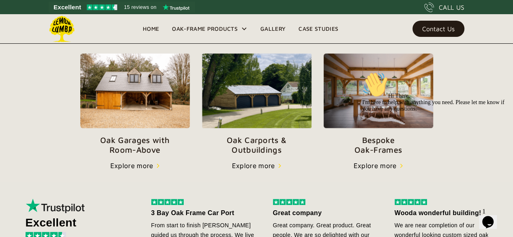
scroll to position [272, 0]
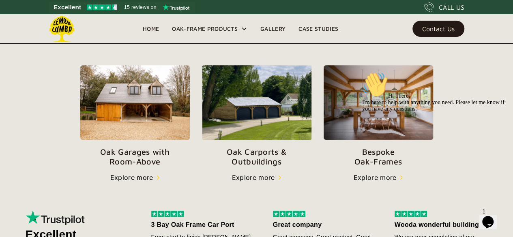
click at [131, 158] on p "Oak Garages with   Room-Above" at bounding box center [135, 156] width 110 height 19
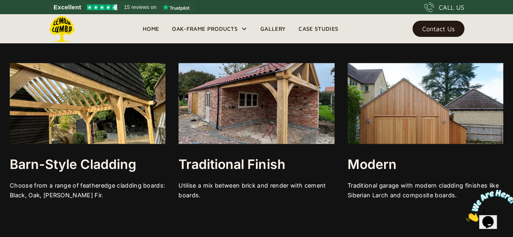
scroll to position [2267, 0]
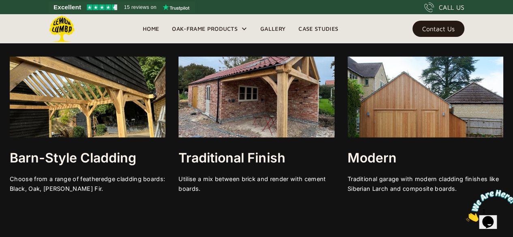
click at [252, 138] on img at bounding box center [257, 96] width 156 height 81
click at [260, 129] on img at bounding box center [257, 96] width 156 height 81
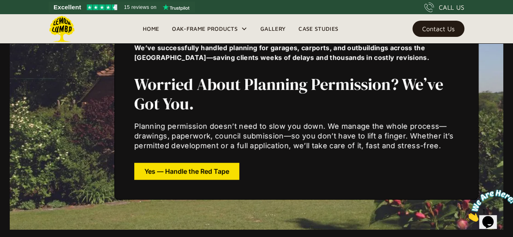
scroll to position [2774, 0]
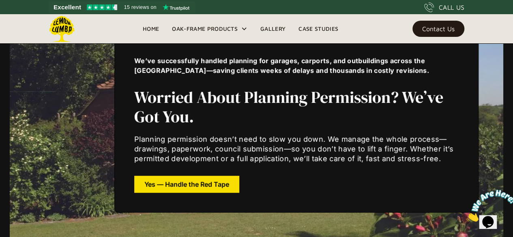
click at [504, 121] on div "Garage Doors Choose from a range of high-quality garage door options to suit yo…" at bounding box center [256, 72] width 513 height 675
click at [86, 162] on div "We’ve successfully handled planning for garages, carports, and outbuildings acr…" at bounding box center [257, 124] width 494 height 237
drag, startPoint x: 219, startPoint y: 190, endPoint x: 491, endPoint y: 91, distance: 288.8
click at [491, 91] on div "We’ve successfully handled planning for garages, carports, and outbuildings acr…" at bounding box center [257, 124] width 494 height 237
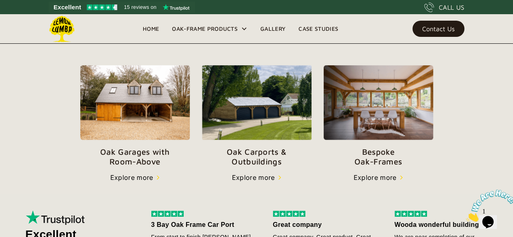
click at [256, 155] on p "Oak Carports & Outbuildings" at bounding box center [257, 156] width 110 height 19
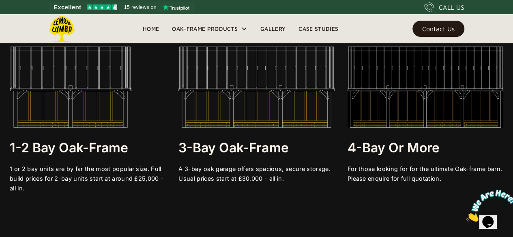
scroll to position [1491, 0]
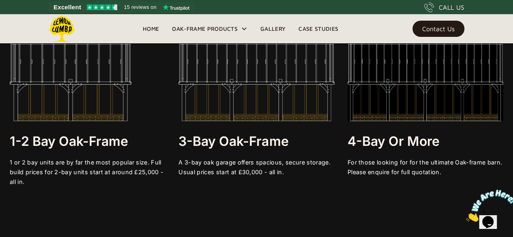
click at [249, 112] on img at bounding box center [257, 80] width 156 height 81
click at [241, 126] on div at bounding box center [257, 127] width 156 height 12
click at [243, 119] on img at bounding box center [257, 80] width 156 height 81
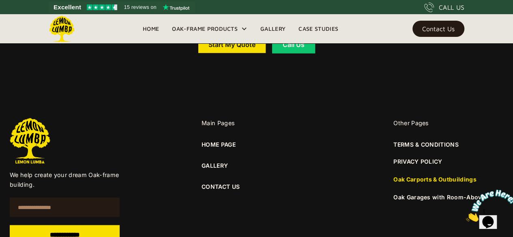
scroll to position [5426, 0]
